Goal: Task Accomplishment & Management: Use online tool/utility

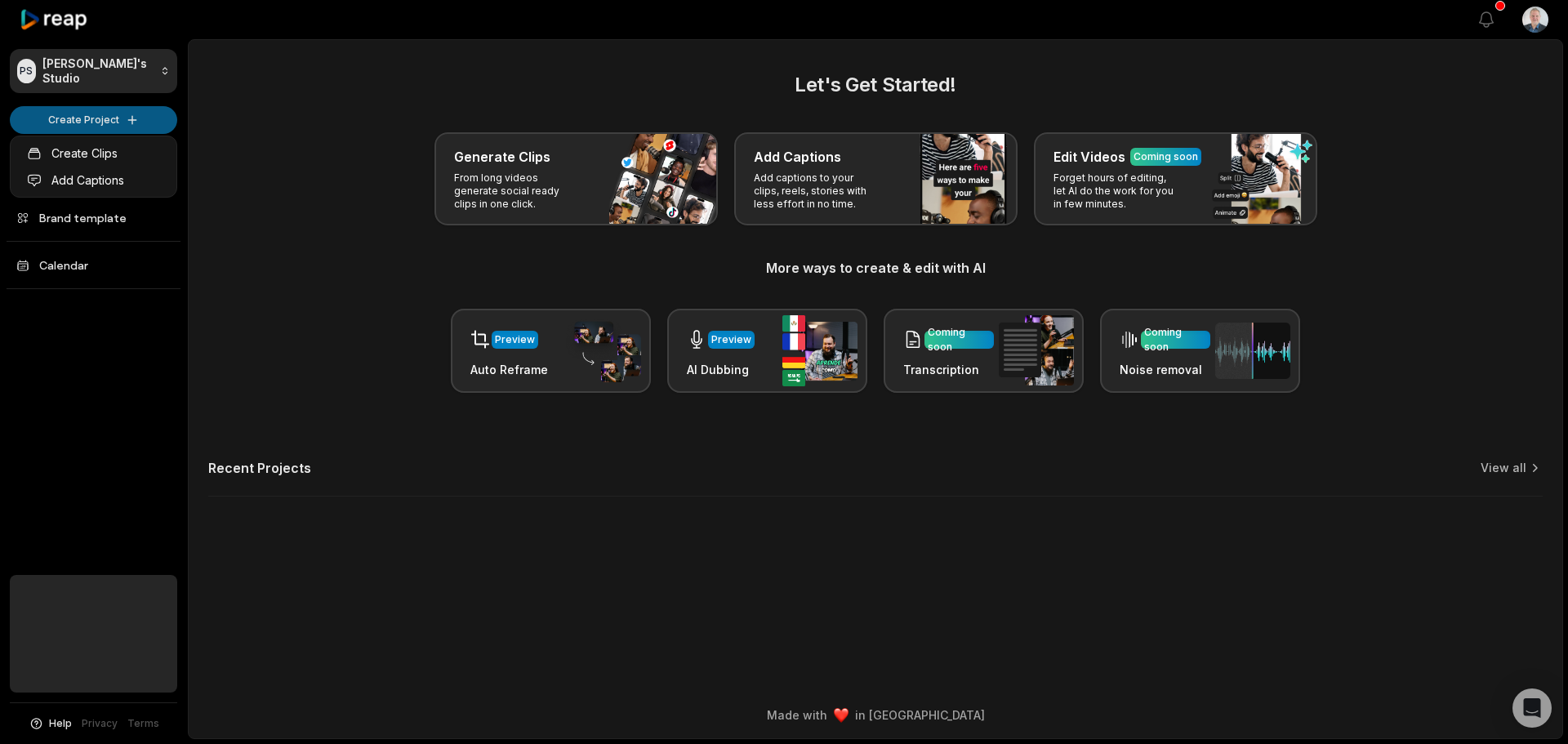
click at [128, 114] on html "PS Peter's Studio Create Project Home Projects Brand template Calendar Help Pri…" at bounding box center [784, 372] width 1568 height 744
click at [84, 172] on link "Add Captions" at bounding box center [94, 180] width 160 height 27
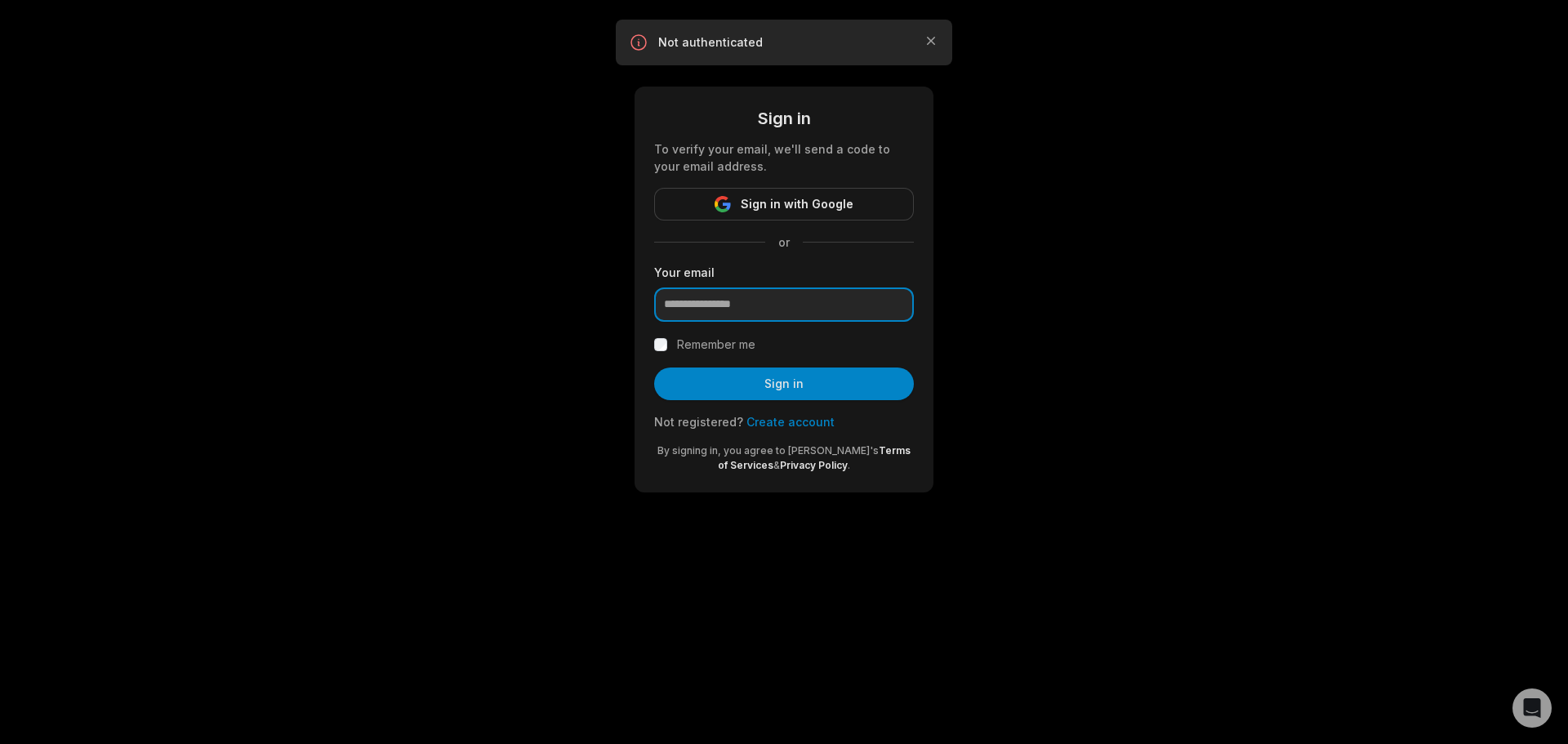
click at [747, 309] on input "email" at bounding box center [784, 304] width 259 height 34
click at [756, 198] on span "Sign in with Google" at bounding box center [797, 204] width 113 height 20
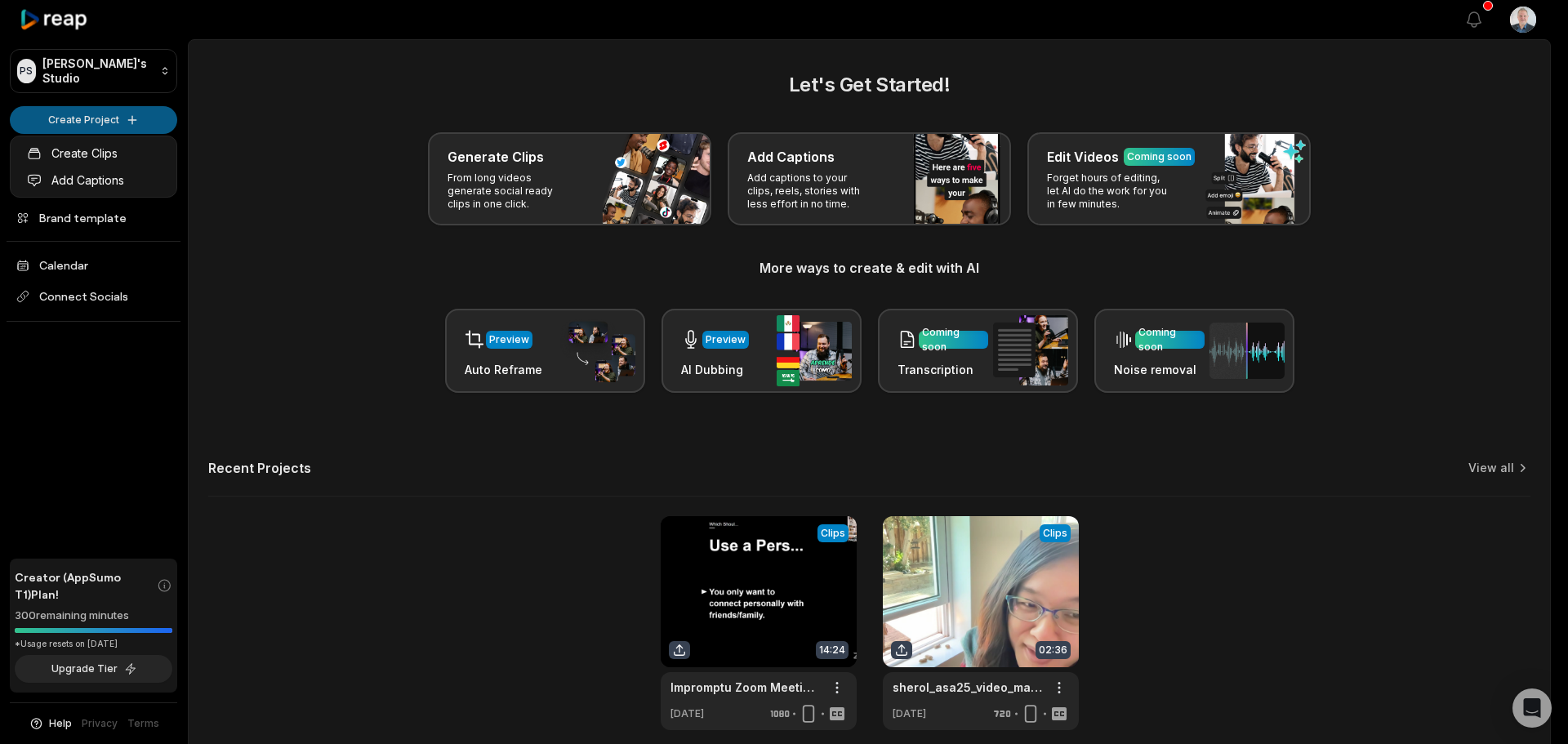
click at [125, 112] on html "PS Peter's Studio Create Project Home Projects Brand template Calendar Connect …" at bounding box center [784, 372] width 1568 height 744
click at [71, 182] on link "Add Captions" at bounding box center [94, 180] width 160 height 27
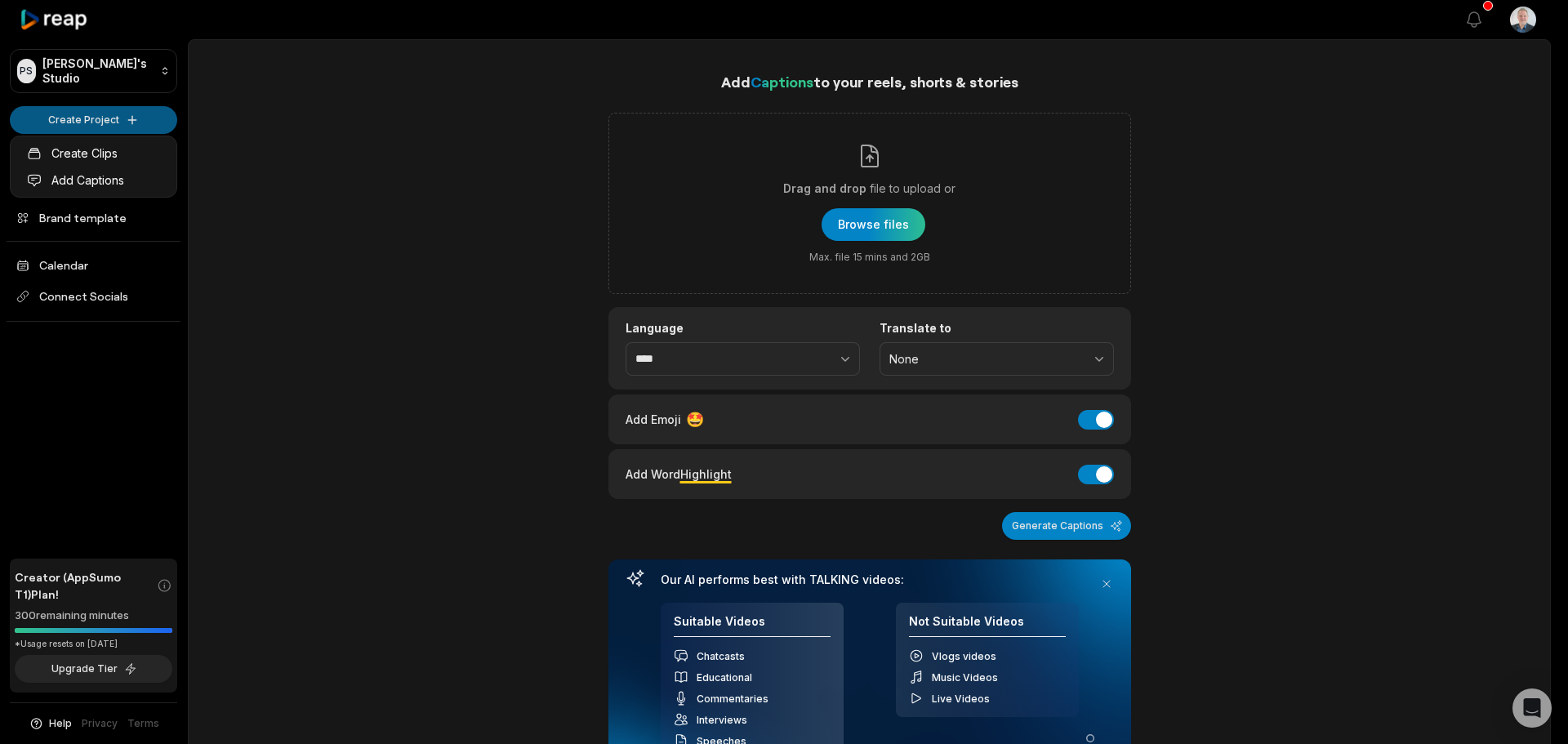
click at [110, 116] on html "PS Peter's Studio Create Project Home Projects Brand template Calendar Connect …" at bounding box center [784, 372] width 1568 height 744
click at [96, 147] on link "Create Clips" at bounding box center [94, 153] width 160 height 27
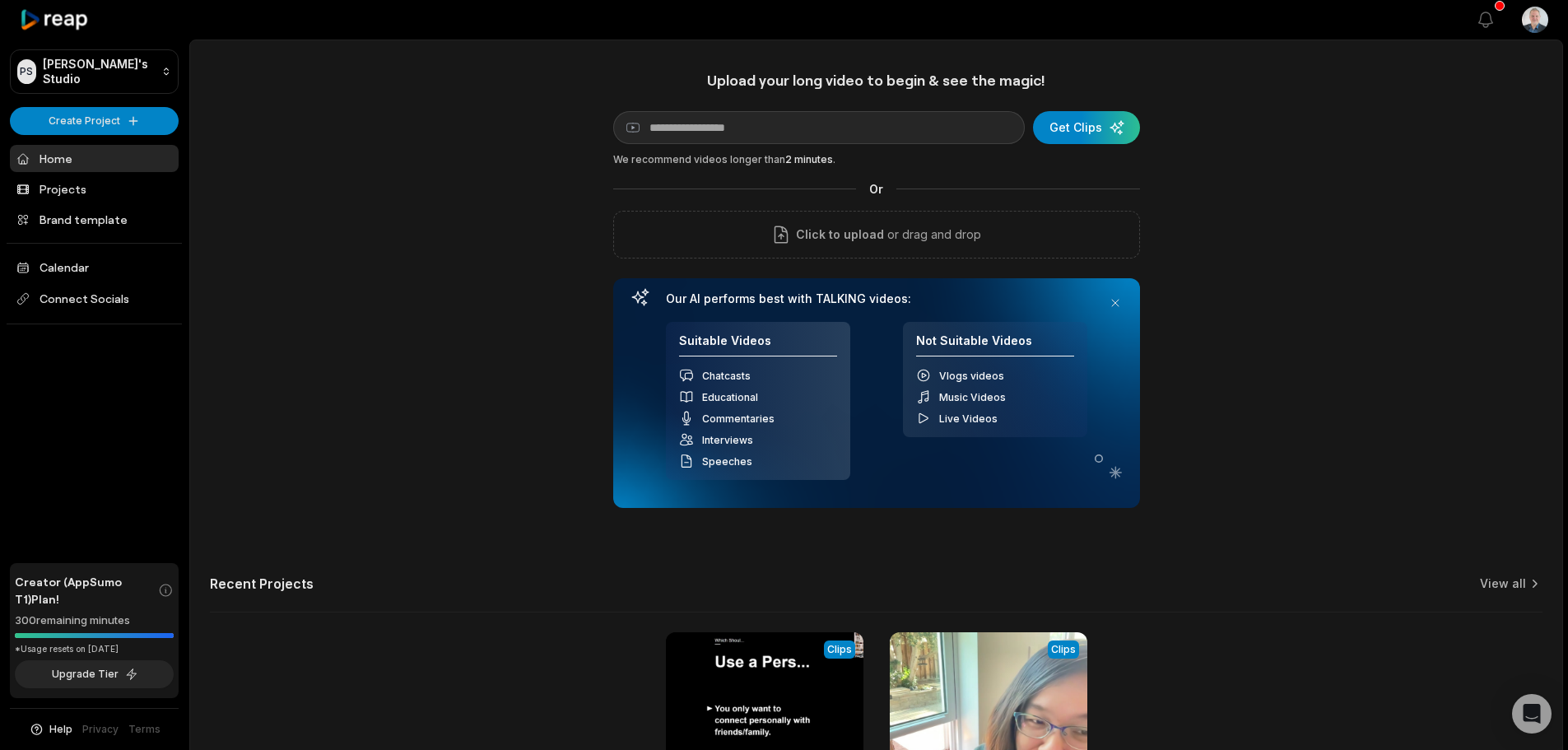
click at [309, 182] on div "Upload your long video to begin & see the magic! YouTube link Get Clips We reco…" at bounding box center [876, 458] width 1372 height 777
click at [71, 116] on html "PS Peter's Studio Create Project Home Projects Brand template Calendar Connect …" at bounding box center [784, 375] width 1568 height 750
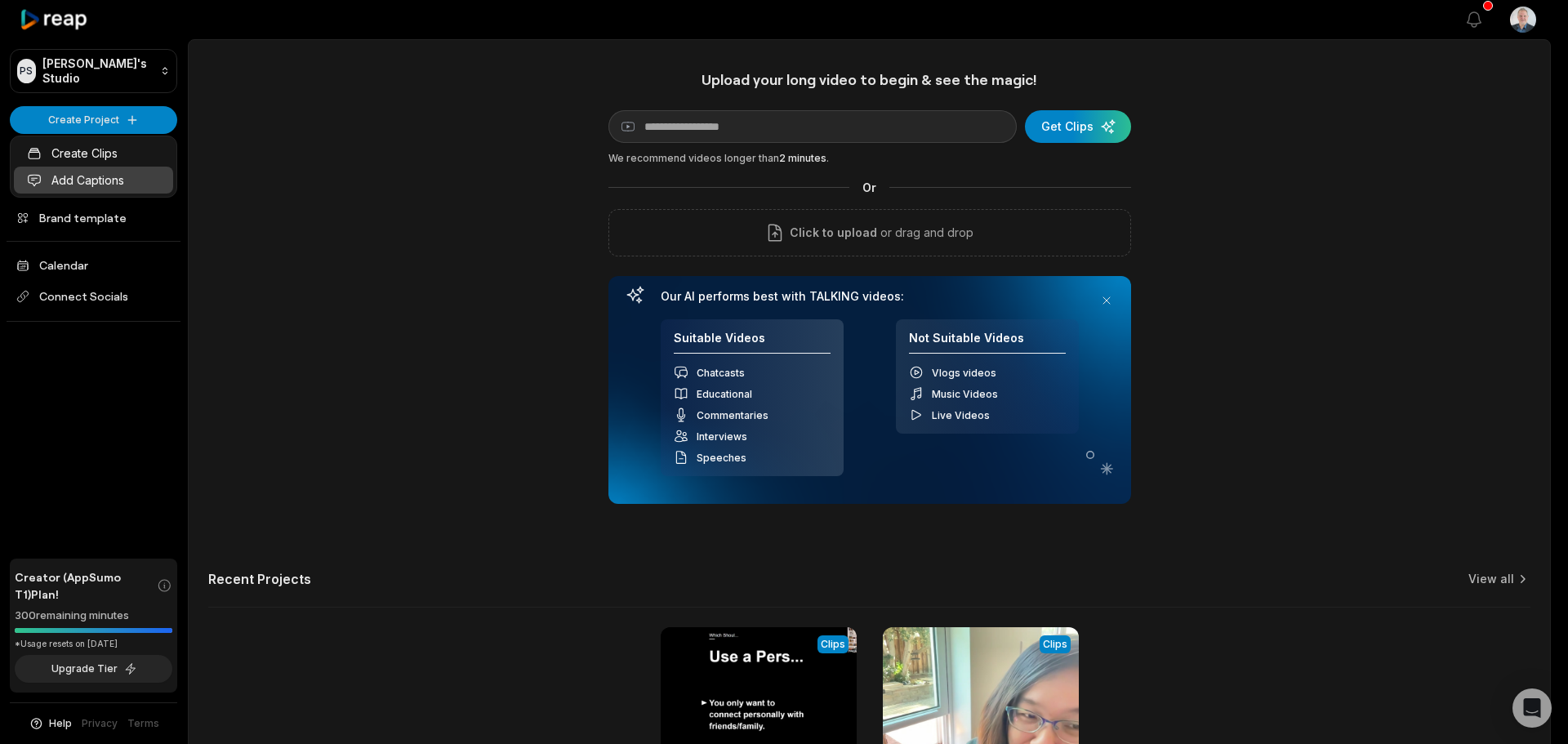
click at [68, 184] on link "Add Captions" at bounding box center [94, 180] width 160 height 27
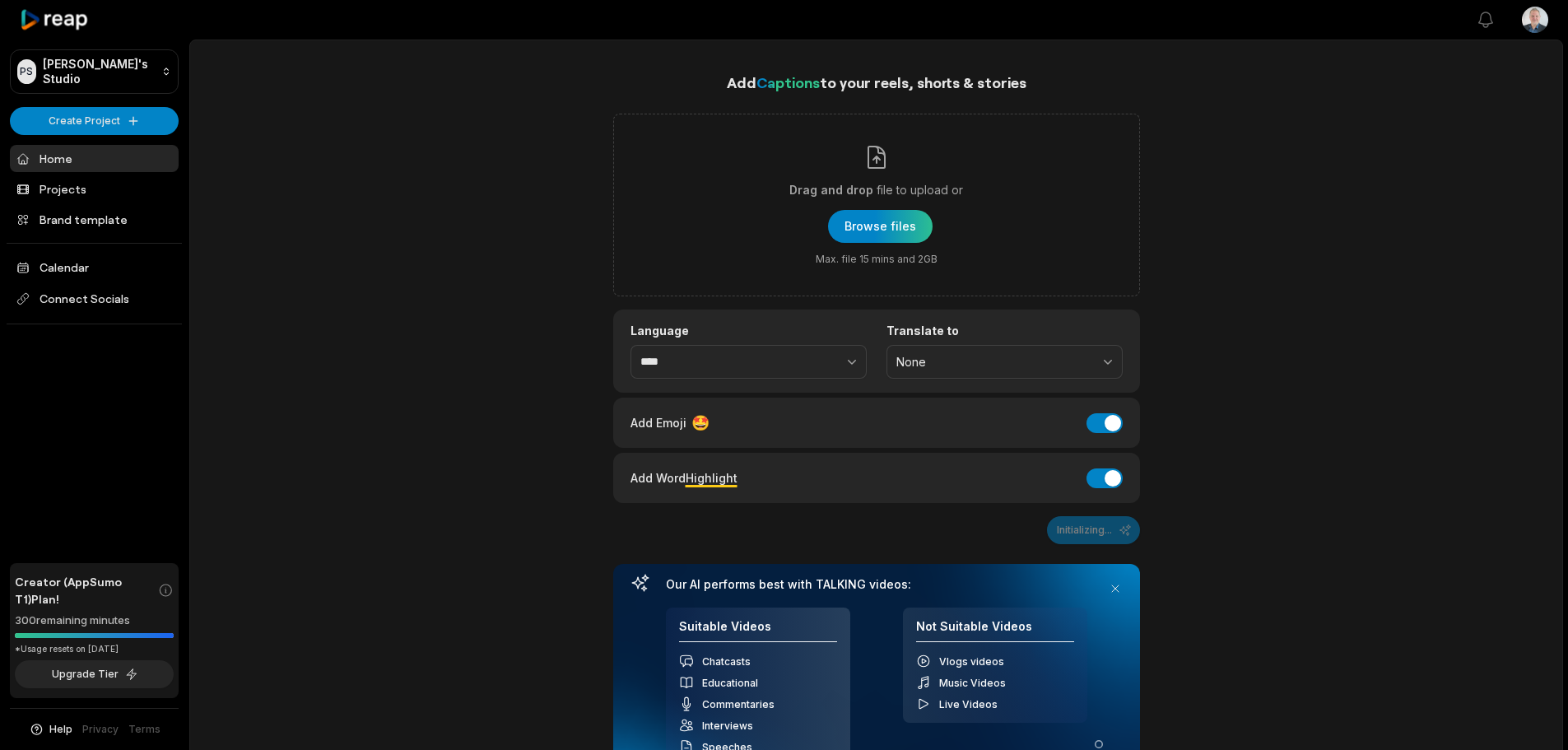
click at [876, 225] on div "button" at bounding box center [880, 225] width 105 height 33
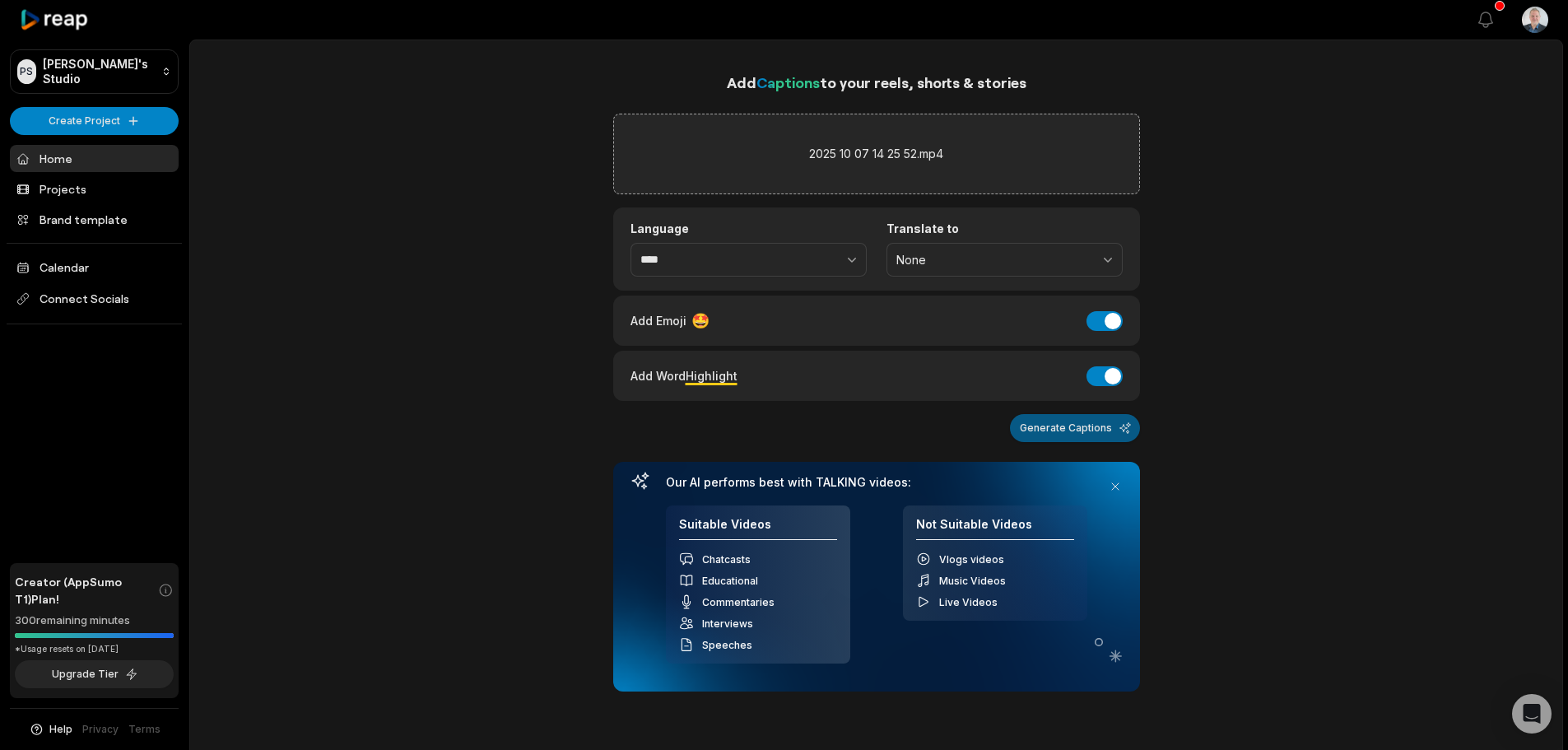
click at [1082, 430] on button "Generate Captions" at bounding box center [1074, 427] width 130 height 28
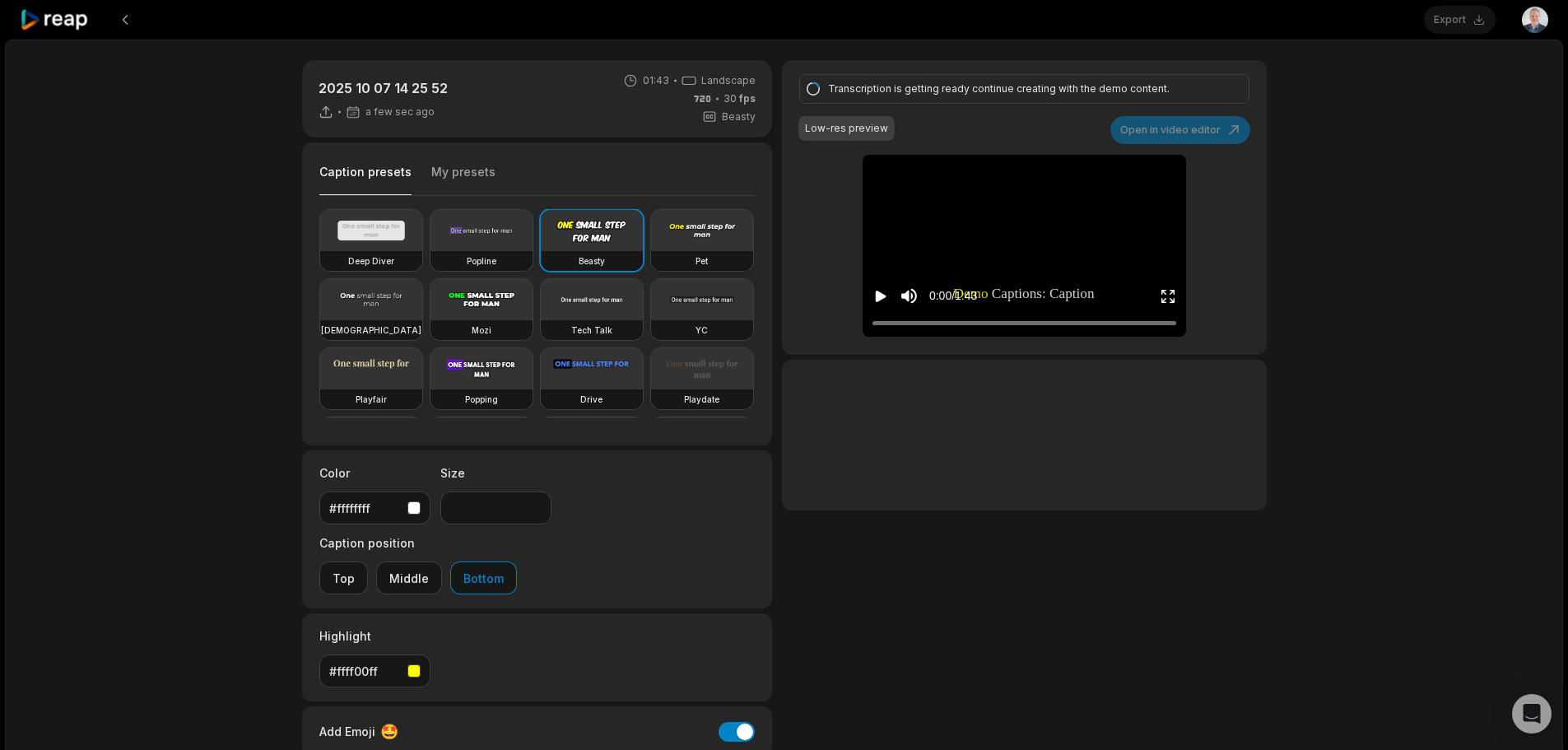
click at [651, 251] on video at bounding box center [702, 230] width 102 height 41
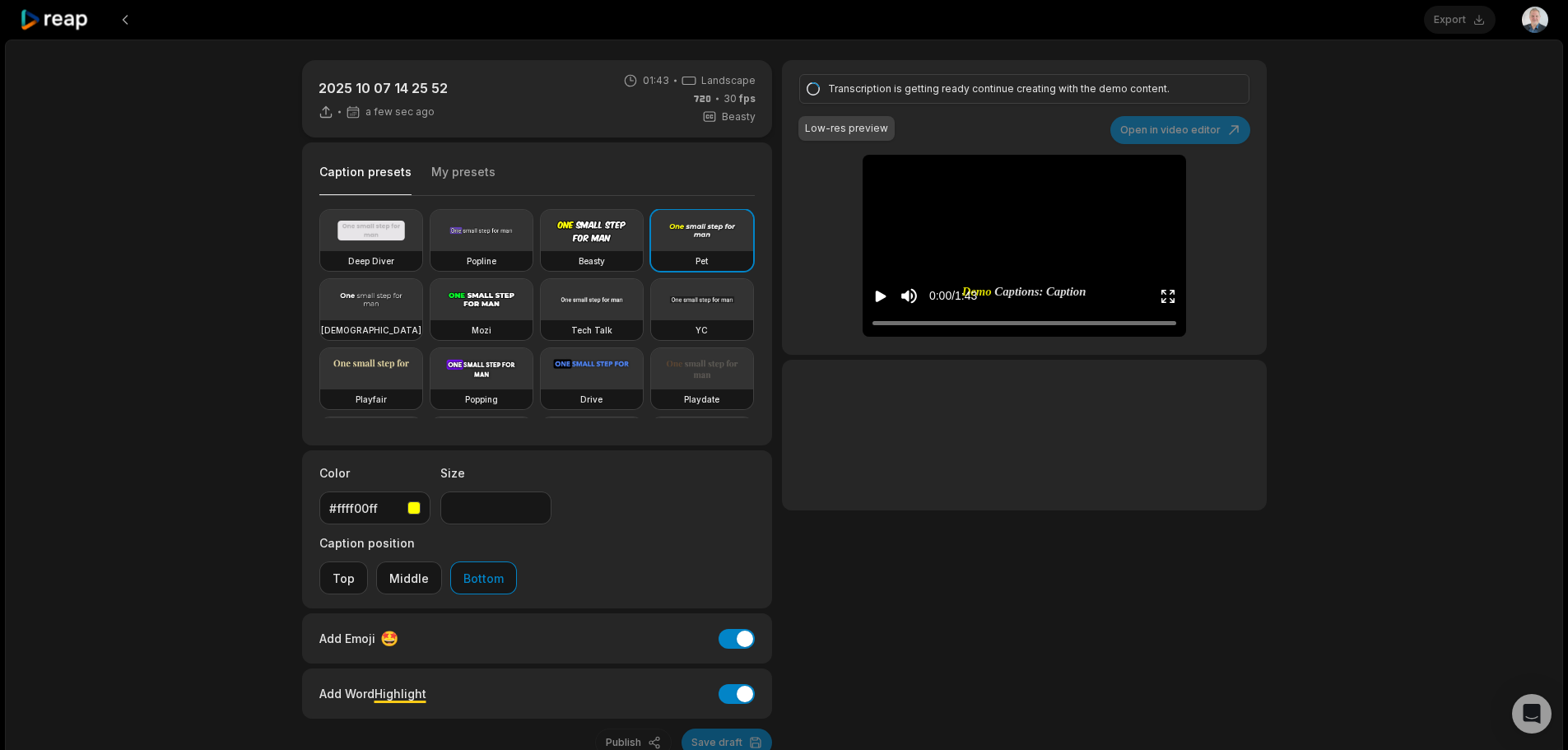
type input "**"
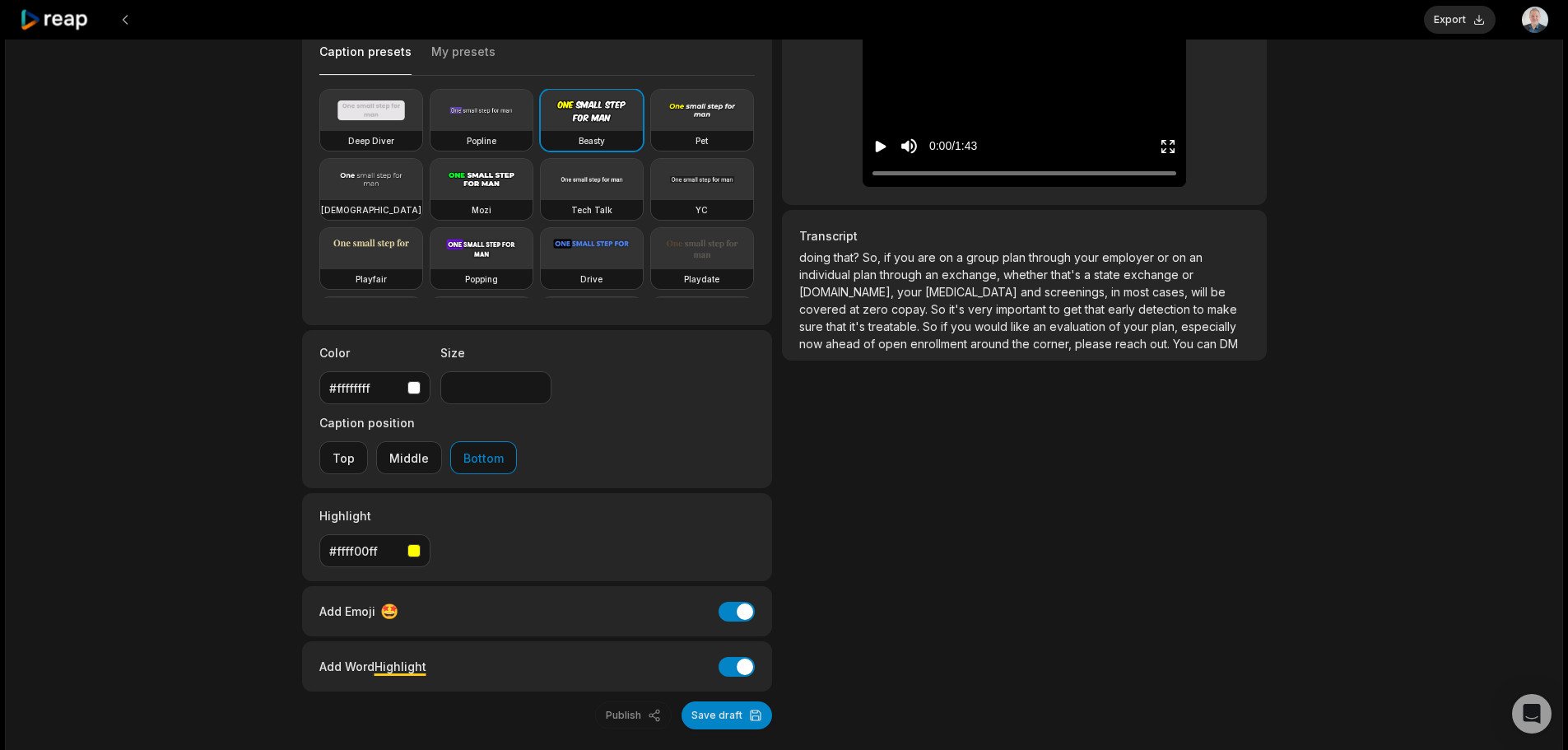
scroll to position [307, 0]
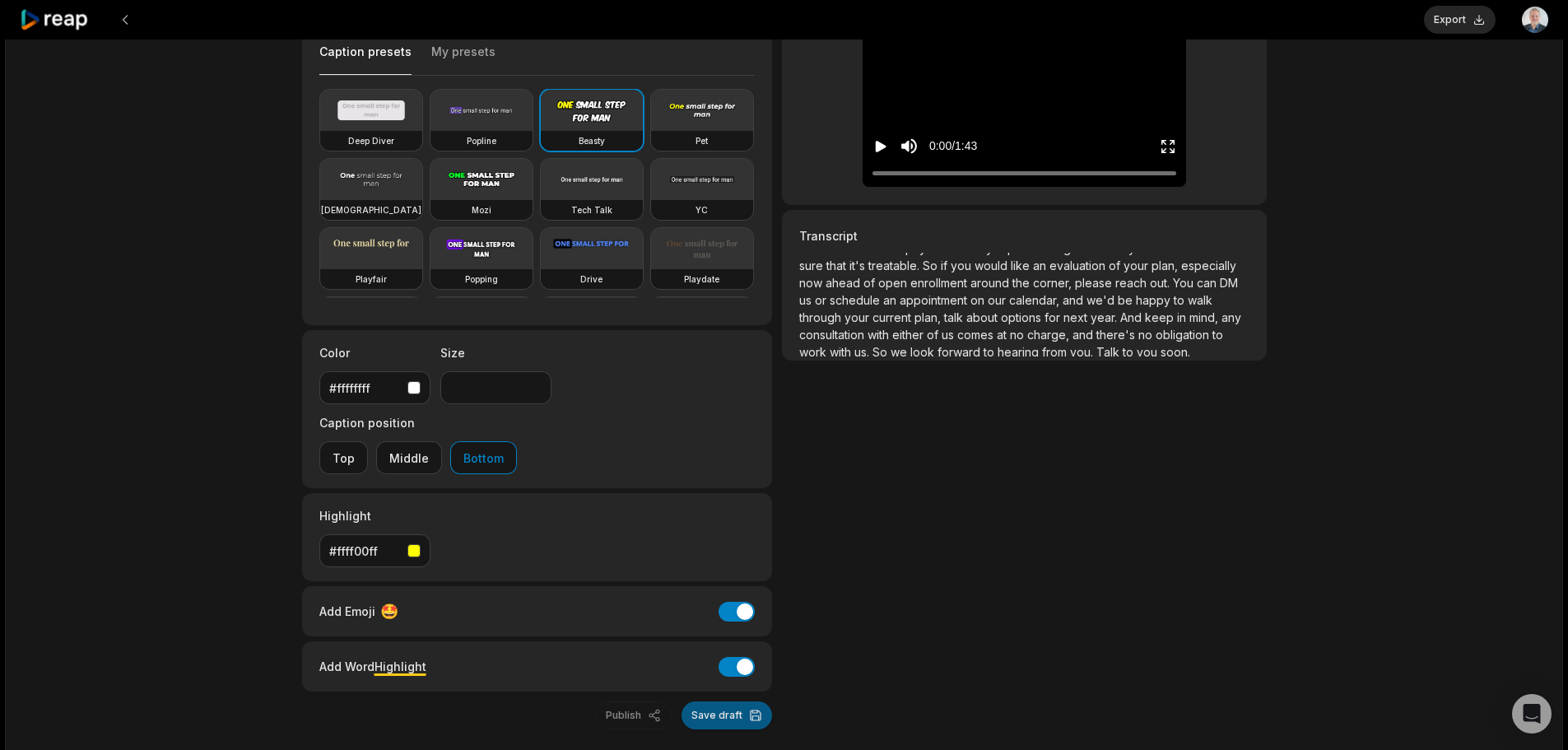
click at [730, 701] on button "Save draft" at bounding box center [727, 715] width 91 height 28
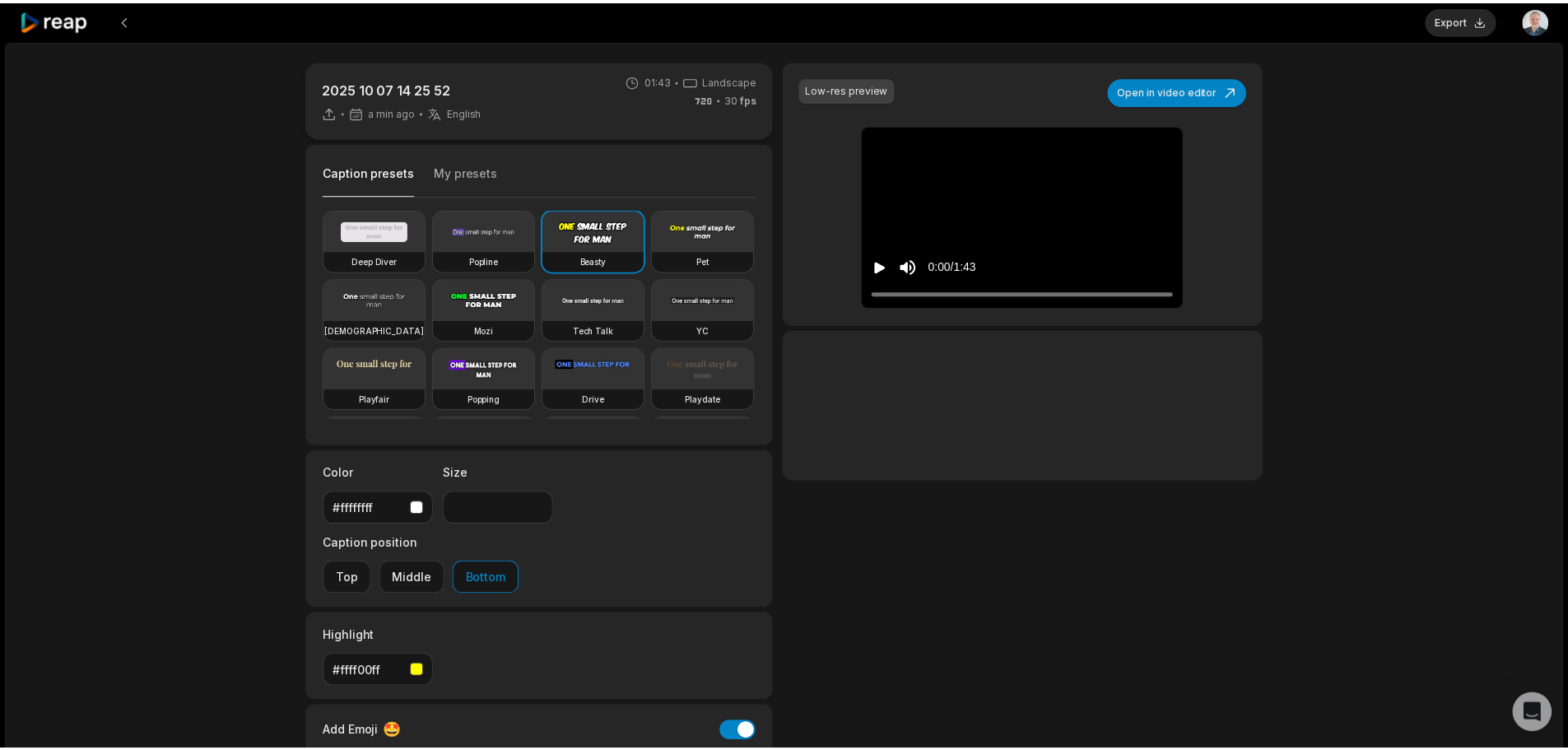
scroll to position [120, 0]
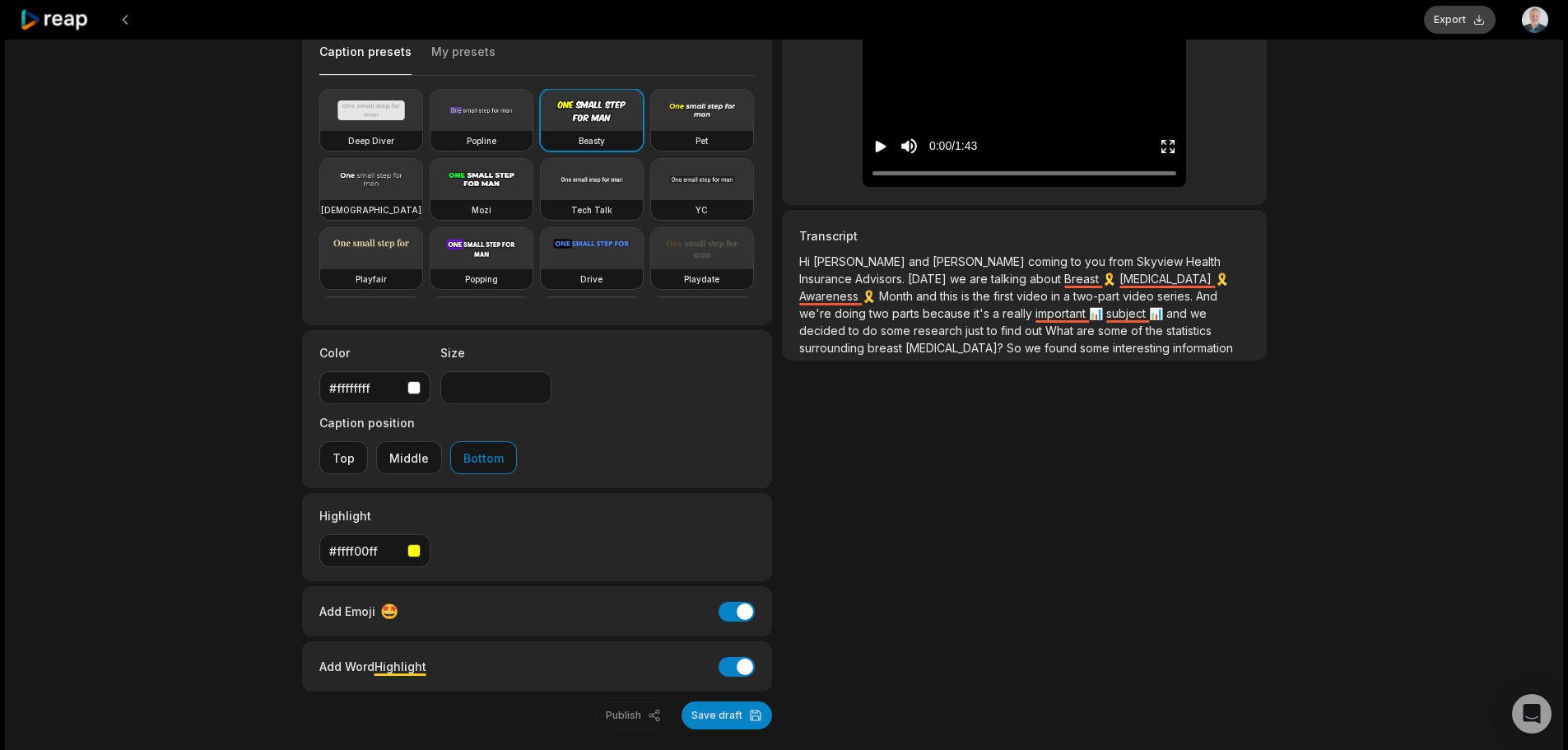
click at [1465, 22] on button "Export" at bounding box center [1459, 19] width 71 height 28
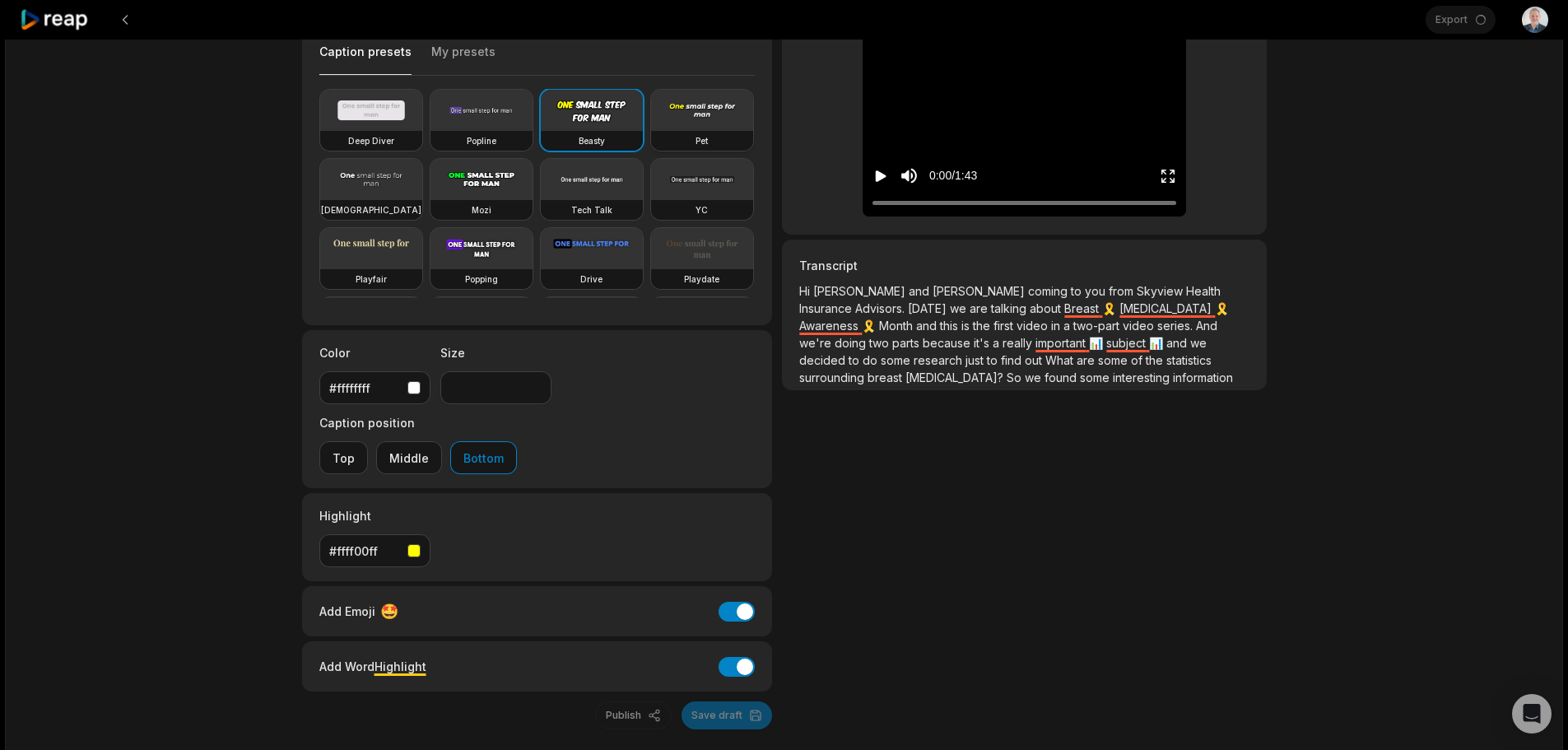
click at [651, 131] on video at bounding box center [702, 110] width 102 height 41
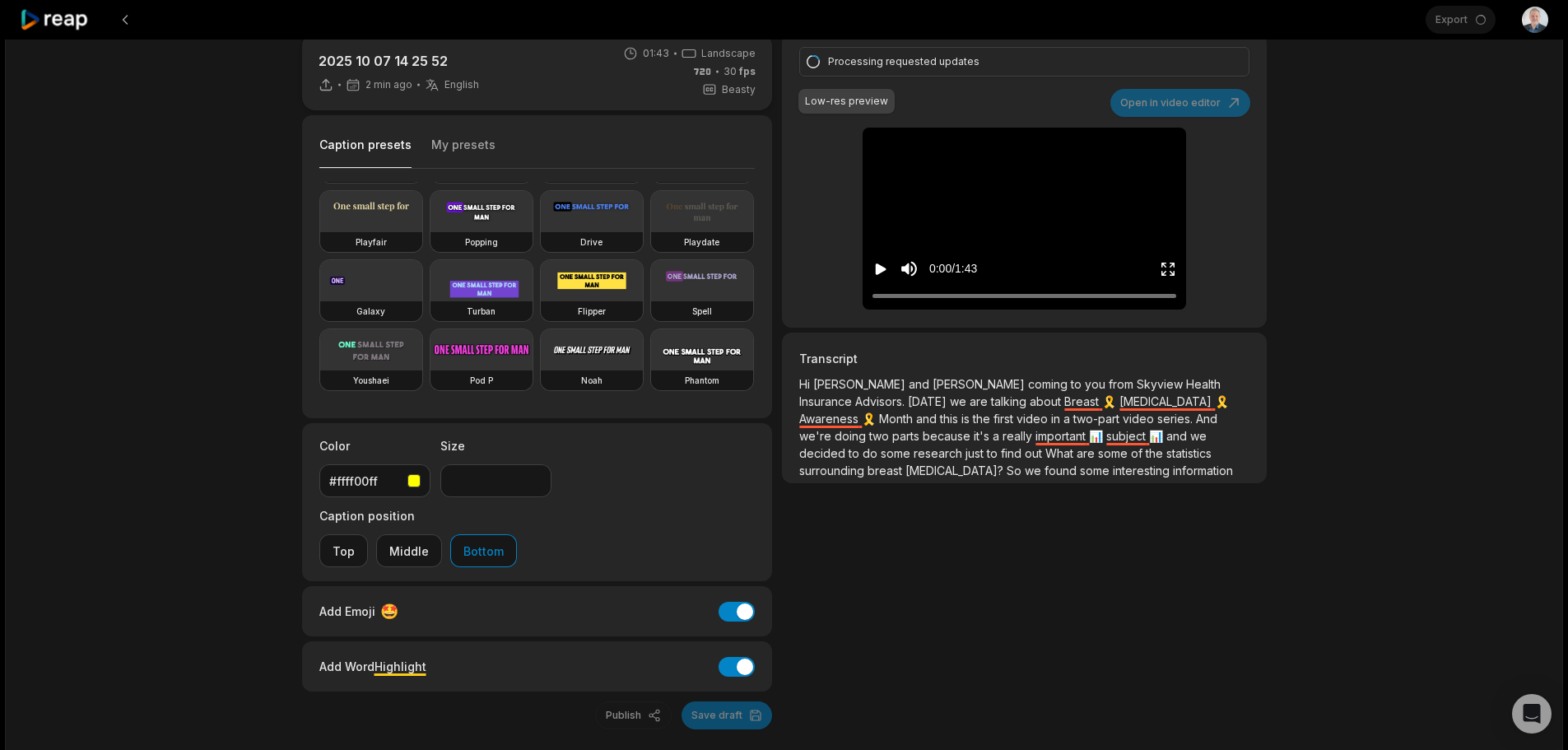
scroll to position [0, 0]
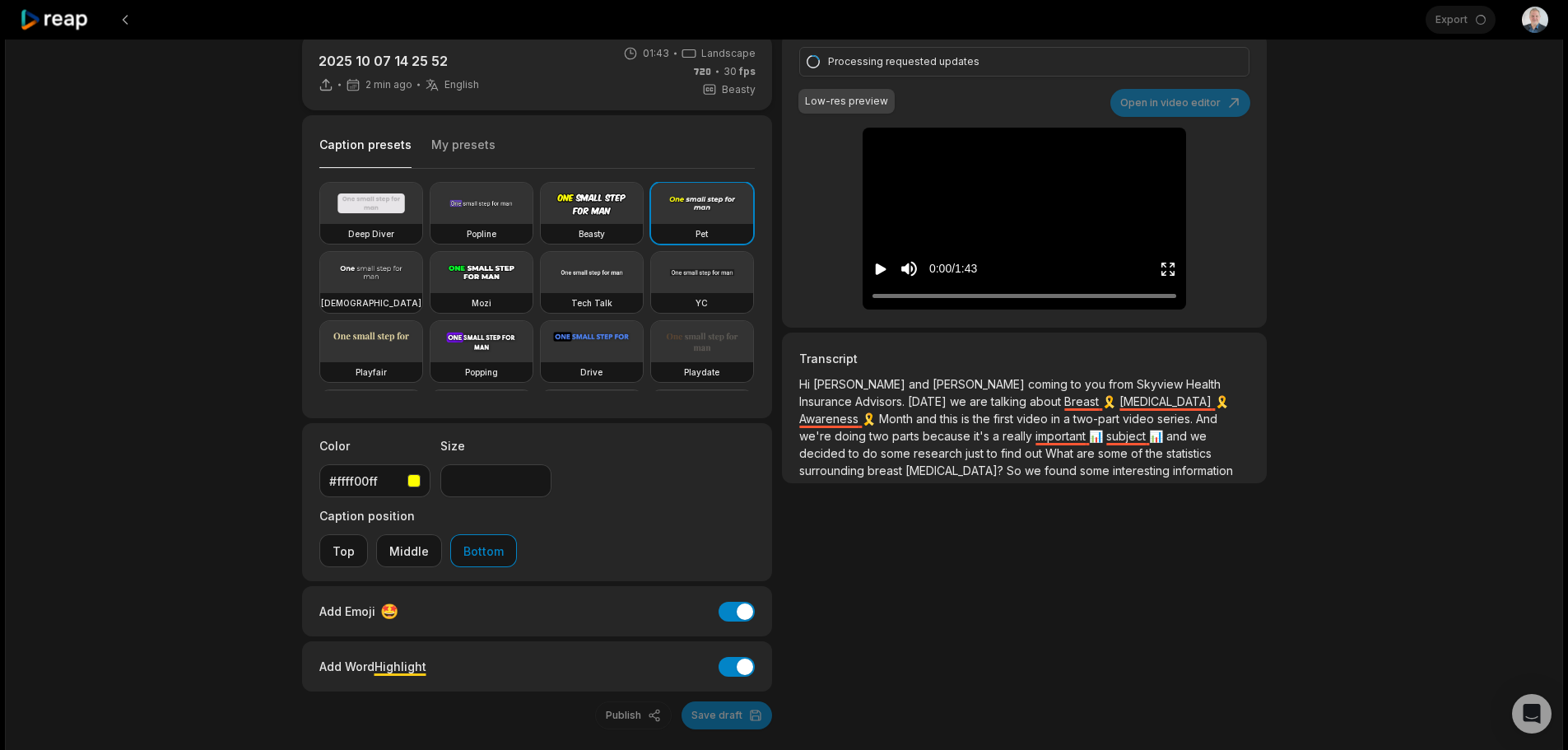
type input "**"
